Goal: Task Accomplishment & Management: Use online tool/utility

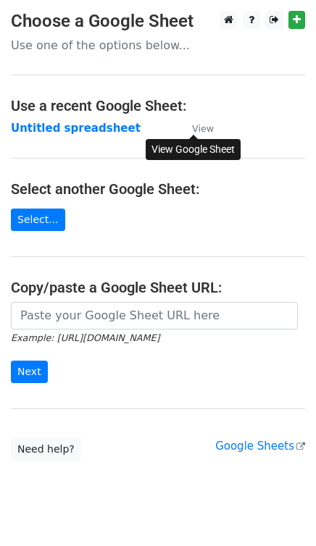
click at [203, 129] on small "View" at bounding box center [203, 128] width 22 height 11
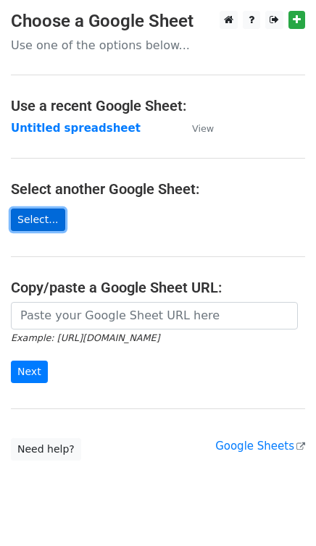
click at [42, 215] on link "Select..." at bounding box center [38, 220] width 54 height 22
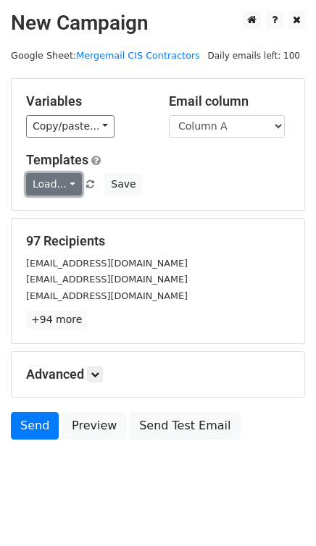
click at [65, 188] on link "Load..." at bounding box center [54, 184] width 56 height 22
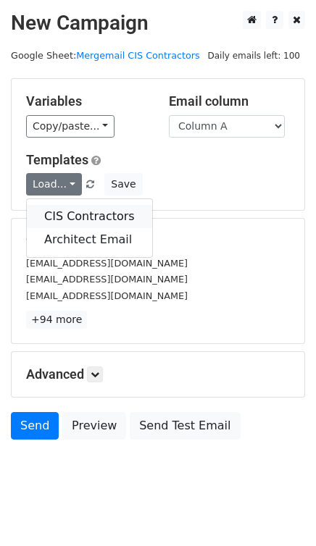
click at [77, 215] on link "CIS Contractors" at bounding box center [89, 216] width 125 height 23
